Goal: Information Seeking & Learning: Learn about a topic

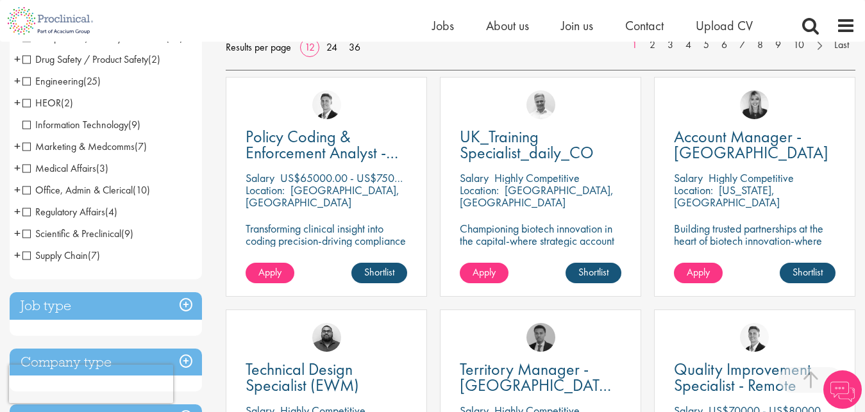
scroll to position [215, 0]
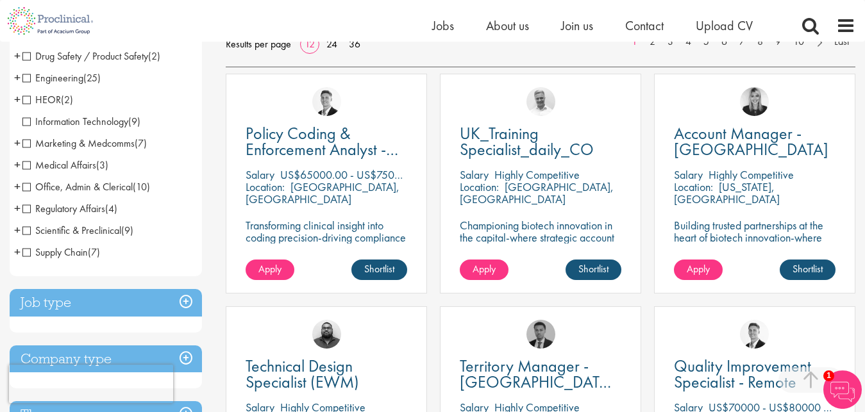
click at [26, 229] on span "Scientific & Preclinical" at bounding box center [71, 230] width 99 height 13
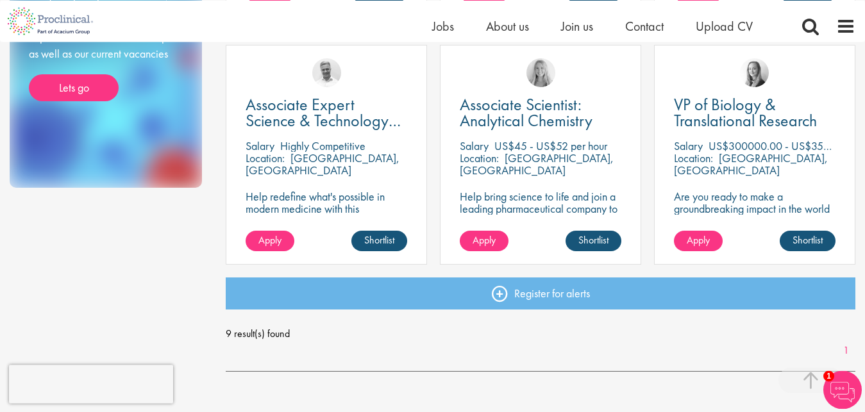
scroll to position [708, 0]
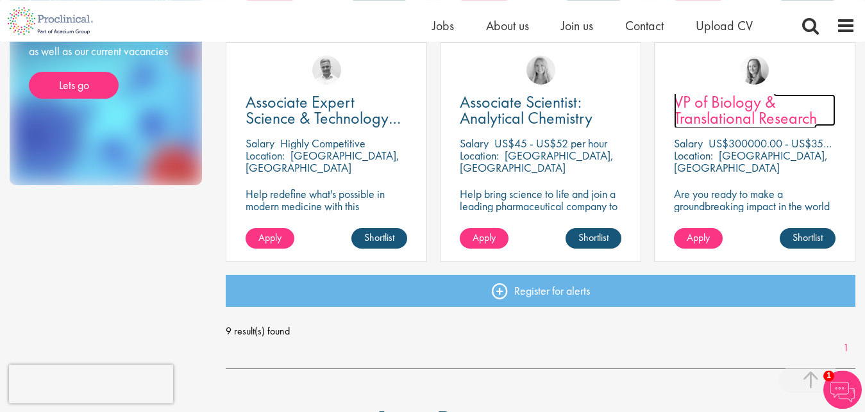
click at [735, 117] on span "VP of Biology & Translational Research" at bounding box center [745, 110] width 143 height 38
